Goal: Information Seeking & Learning: Learn about a topic

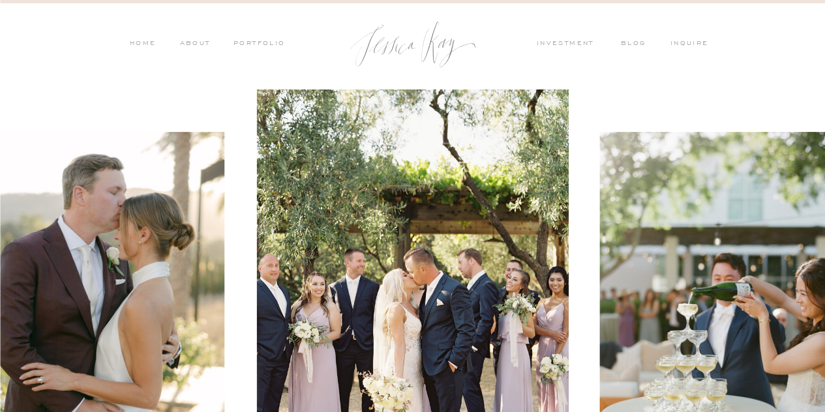
click at [566, 44] on nav "investment" at bounding box center [569, 44] width 64 height 12
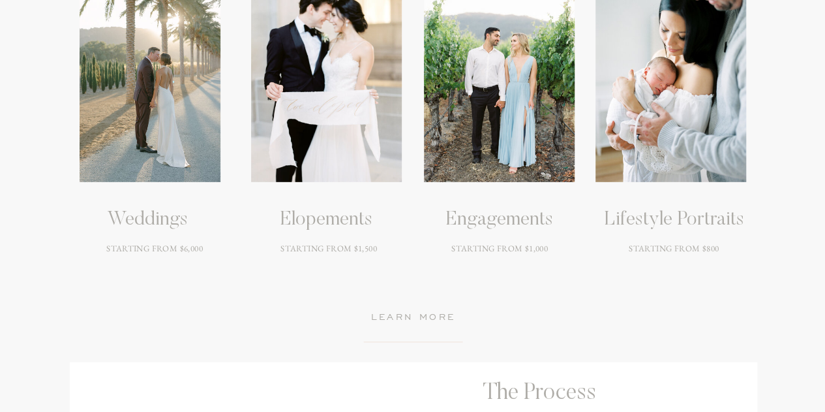
scroll to position [1853, 0]
click at [106, 110] on div at bounding box center [150, 89] width 141 height 188
click at [155, 225] on h3 "Weddings" at bounding box center [148, 220] width 198 height 23
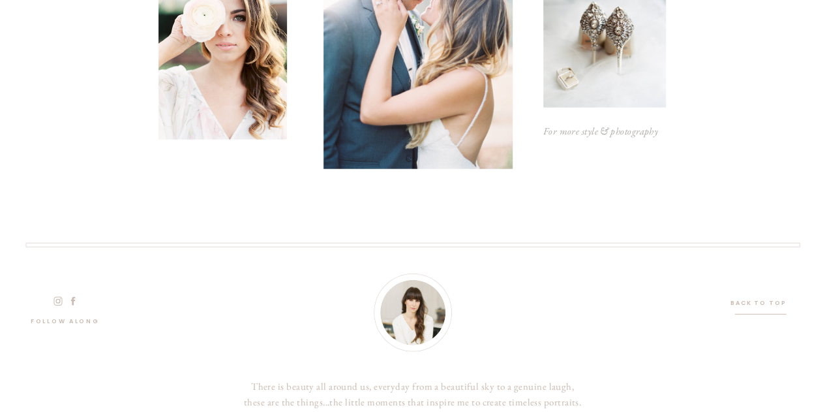
scroll to position [4152, 0]
